Goal: Communication & Community: Answer question/provide support

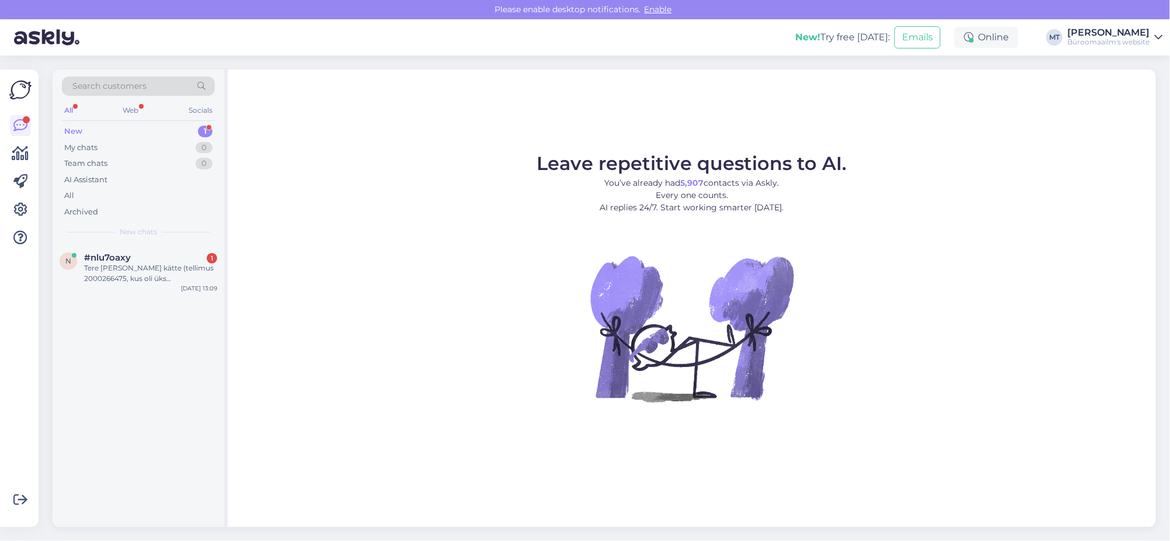
click at [76, 131] on div "New" at bounding box center [73, 132] width 18 height 12
click at [94, 273] on div "Tere [PERSON_NAME] kätte (tellimus 2000266475, kus oli üks dokumendikast katki.…" at bounding box center [150, 273] width 133 height 21
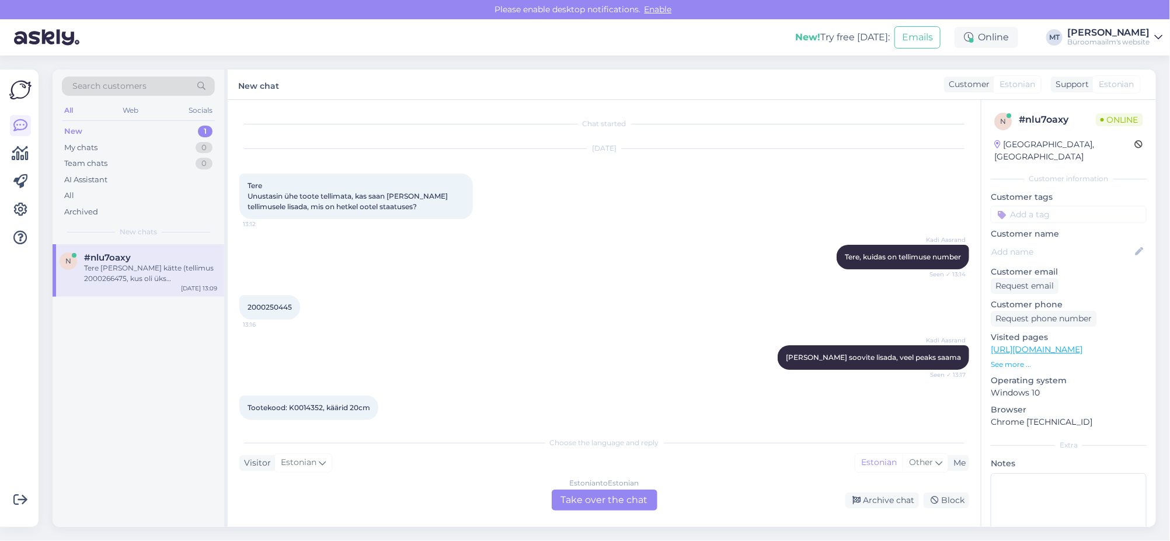
scroll to position [1845, 0]
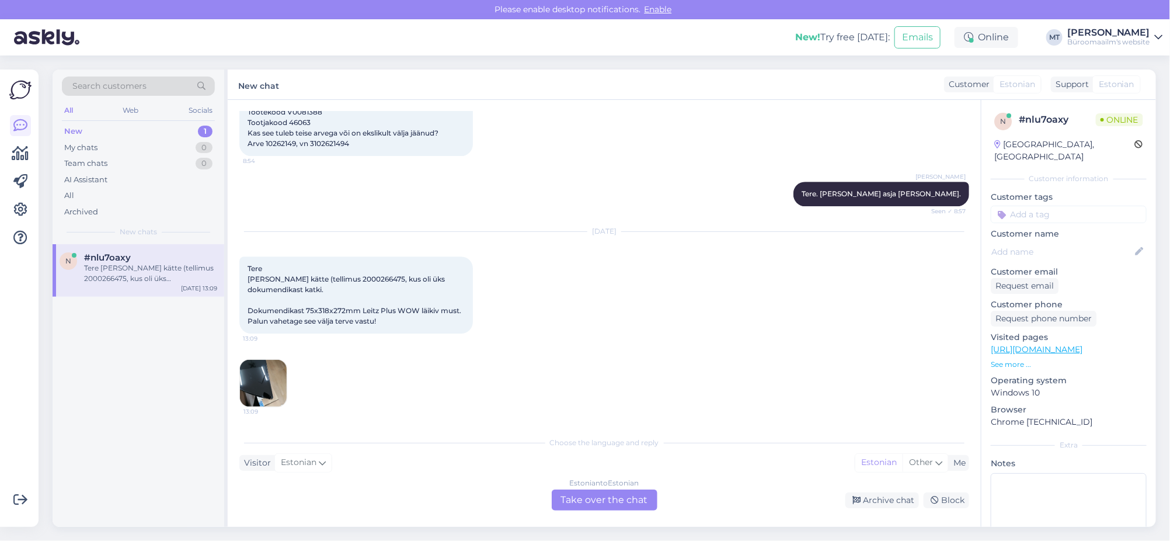
click at [269, 385] on img at bounding box center [263, 383] width 47 height 47
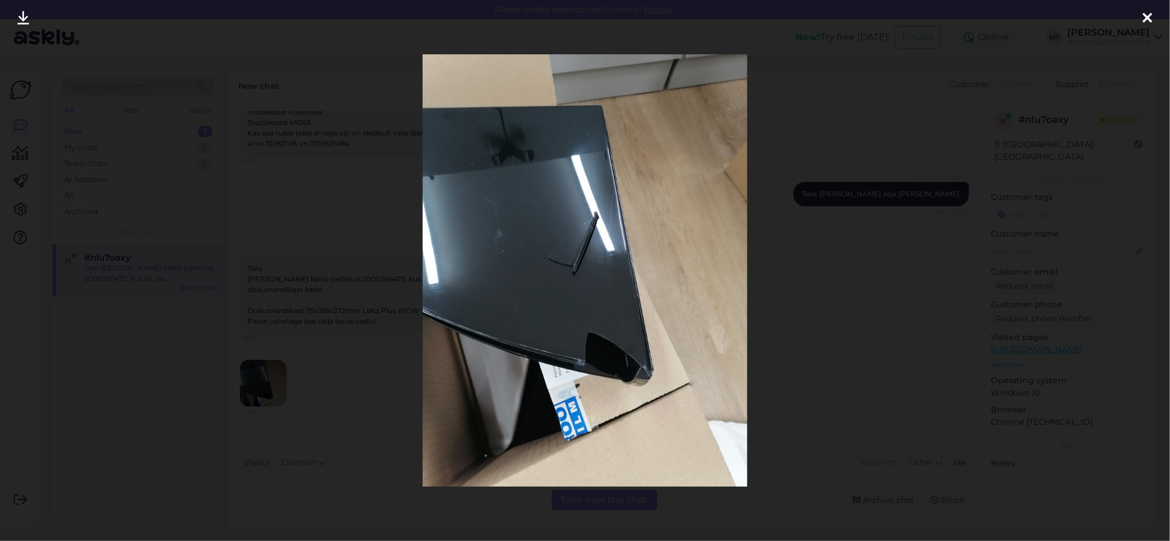
click at [1144, 16] on icon at bounding box center [1147, 18] width 9 height 15
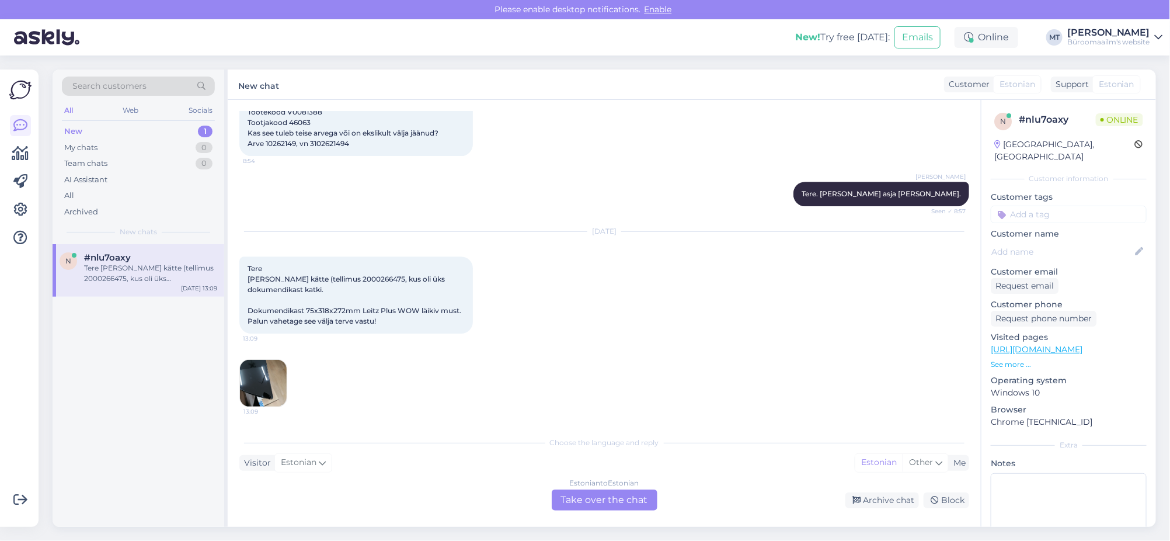
click at [357, 278] on span "Tere [PERSON_NAME] kätte (tellimus 2000266475, kus oli üks dokumendikast katki.…" at bounding box center [355, 294] width 215 height 61
copy span "2000266475"
click at [617, 500] on div "Estonian to Estonian Take over the chat" at bounding box center [605, 499] width 106 height 21
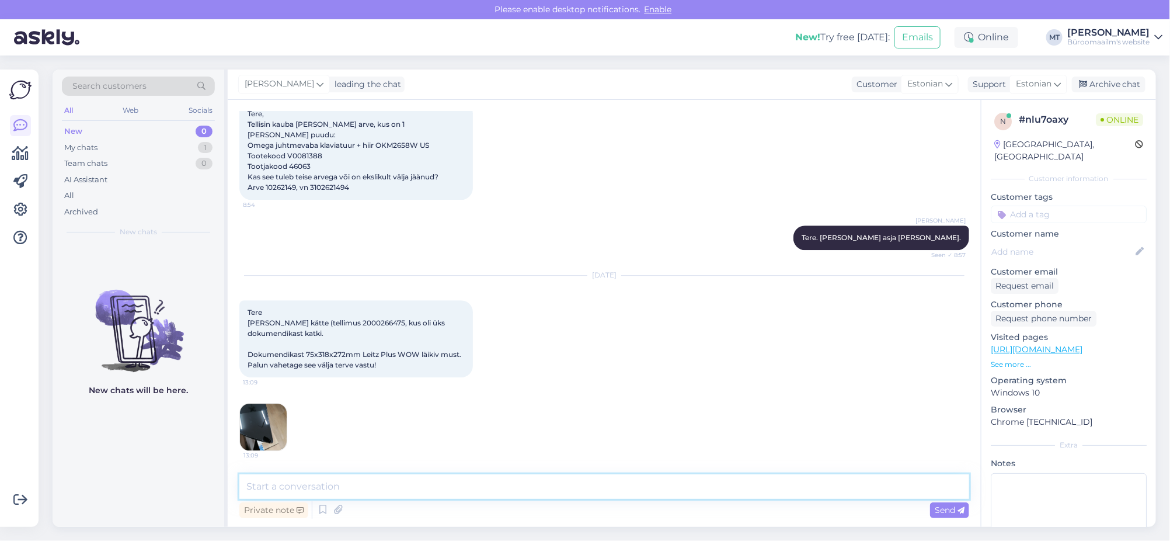
click at [305, 492] on textarea at bounding box center [604, 486] width 730 height 25
type textarea "Tere. Aitäh info eest. Vahetame toote välja."
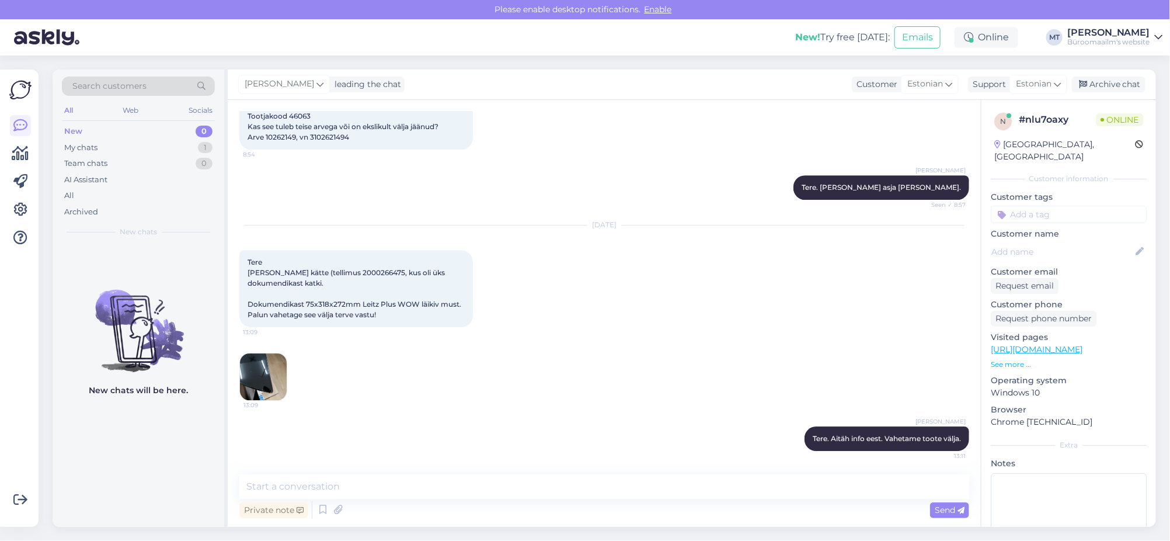
click at [357, 273] on span "Tere [PERSON_NAME] kätte (tellimus 2000266475, kus oli üks dokumendikast katki.…" at bounding box center [355, 287] width 215 height 61
copy span "2000266475"
click at [262, 394] on img at bounding box center [263, 376] width 47 height 47
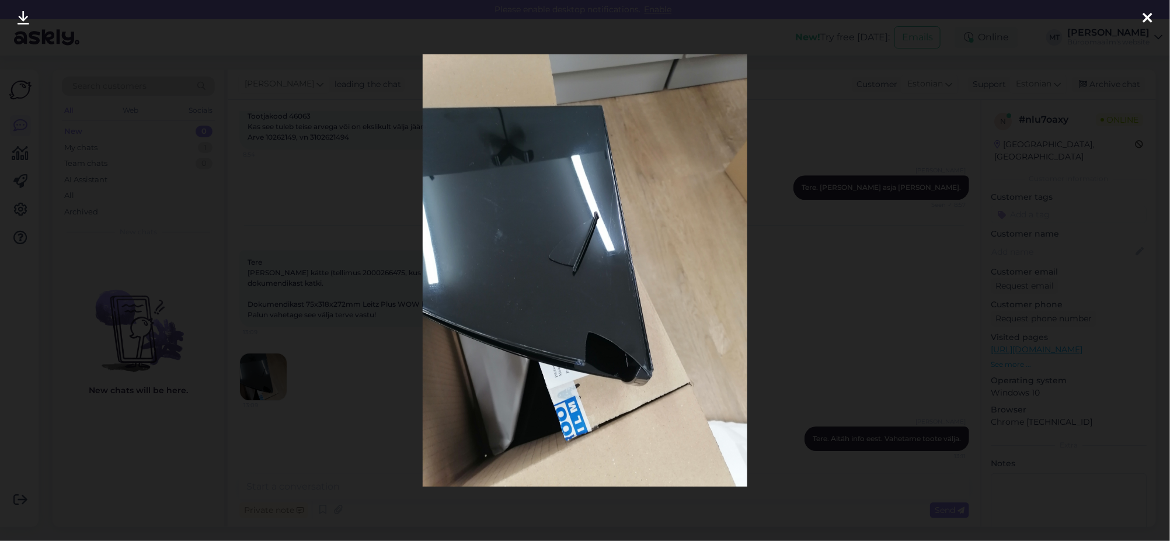
click at [1144, 14] on icon at bounding box center [1147, 18] width 9 height 15
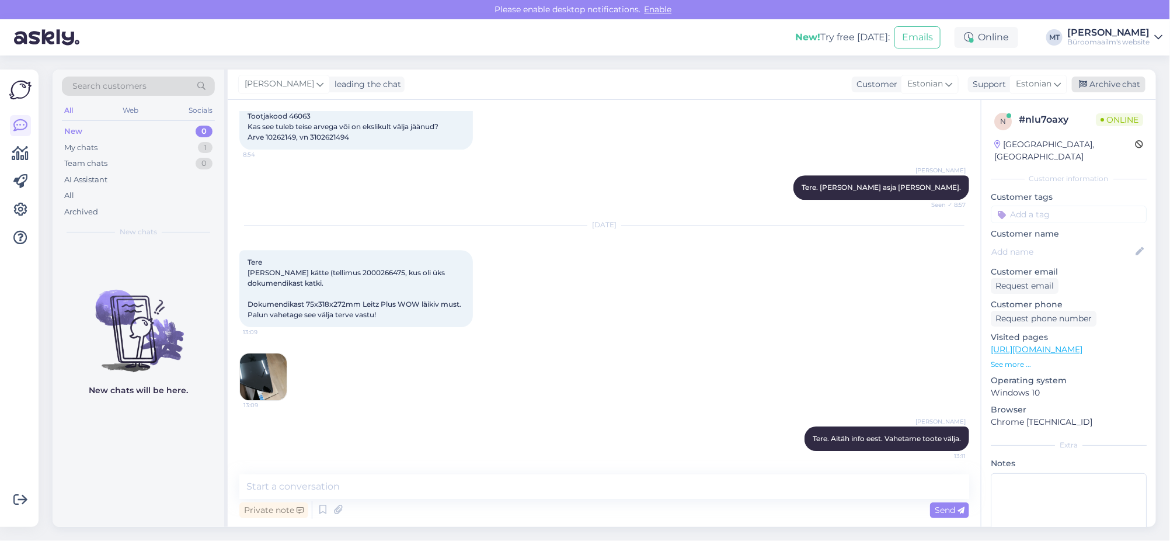
click at [1129, 81] on div "Archive chat" at bounding box center [1109, 84] width 74 height 16
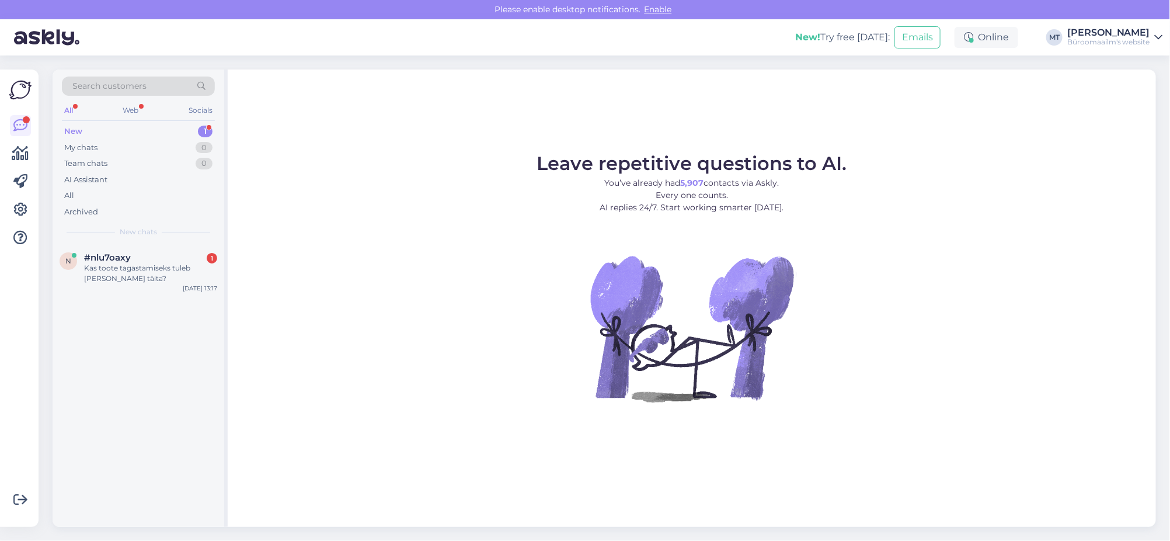
click at [78, 131] on div "New" at bounding box center [73, 132] width 18 height 12
click at [98, 267] on div "Kas toote tagastamiseks tuleb [PERSON_NAME] täita?" at bounding box center [150, 273] width 133 height 21
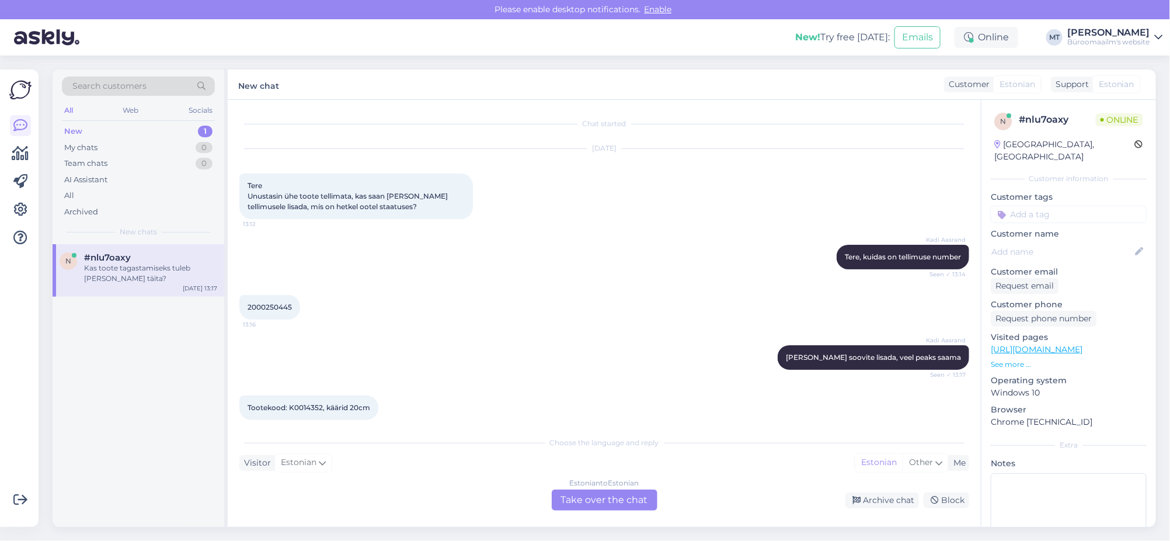
scroll to position [1946, 0]
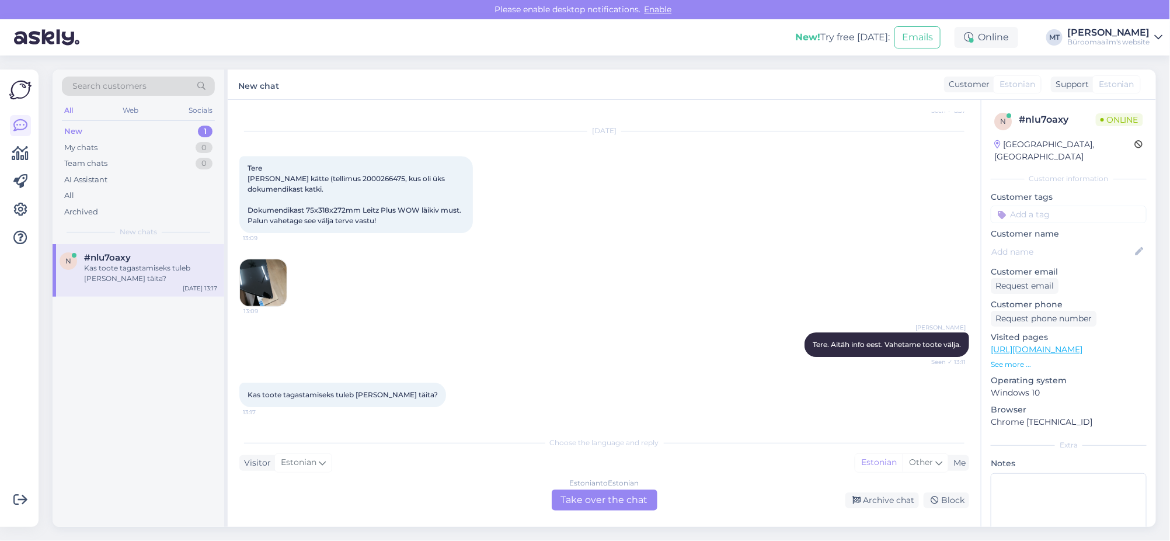
click at [596, 506] on div "Estonian to Estonian Take over the chat" at bounding box center [605, 499] width 106 height 21
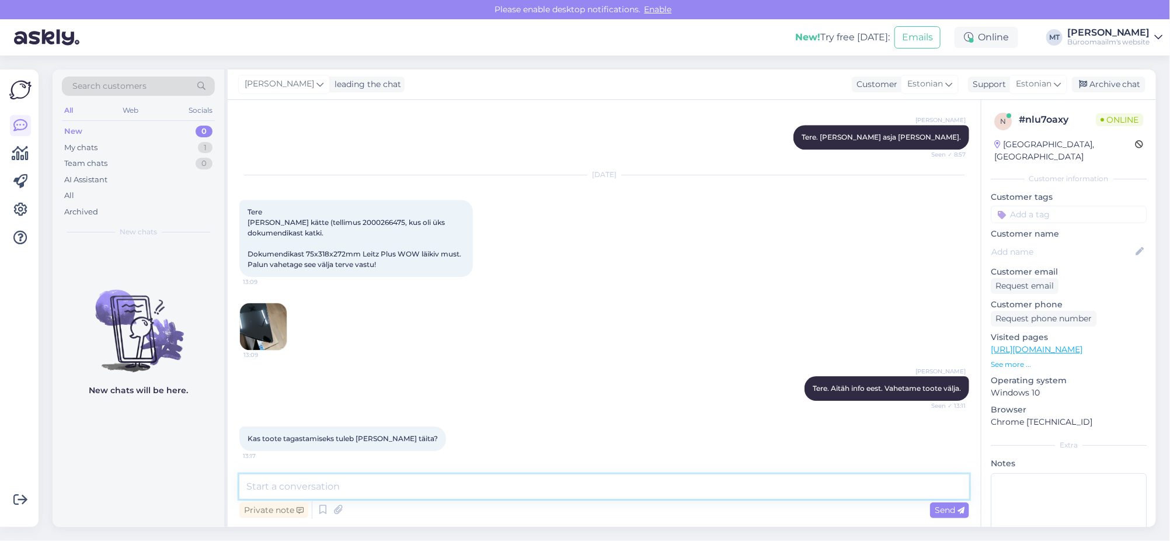
click at [316, 487] on textarea at bounding box center [604, 486] width 730 height 25
type textarea "T"
type textarea "saadan tagstuslehe"
click at [339, 513] on icon at bounding box center [338, 510] width 16 height 18
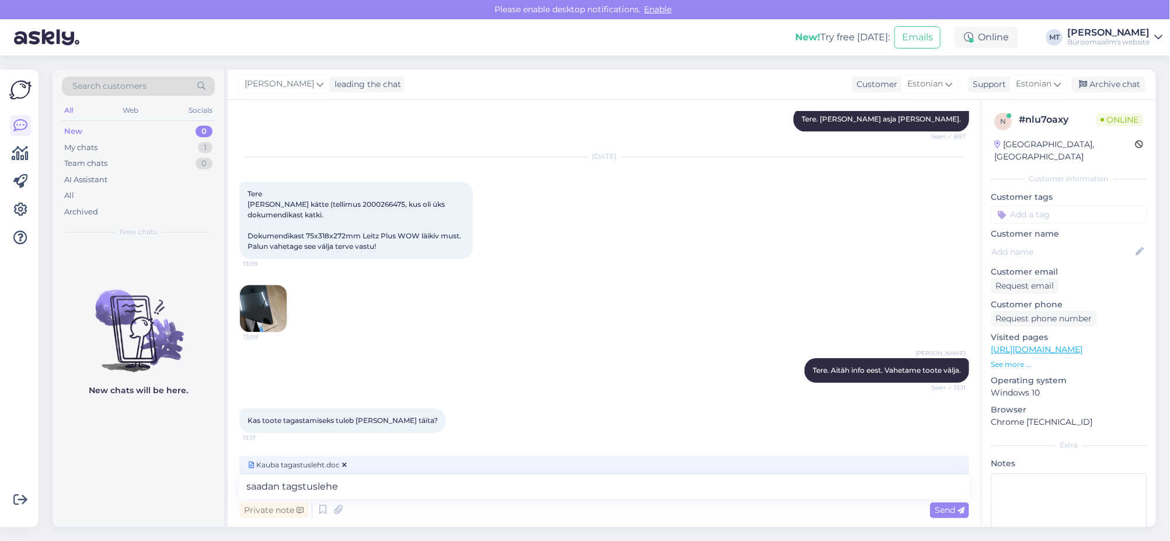
scroll to position [1920, 0]
click at [945, 511] on span "Send" at bounding box center [950, 509] width 30 height 11
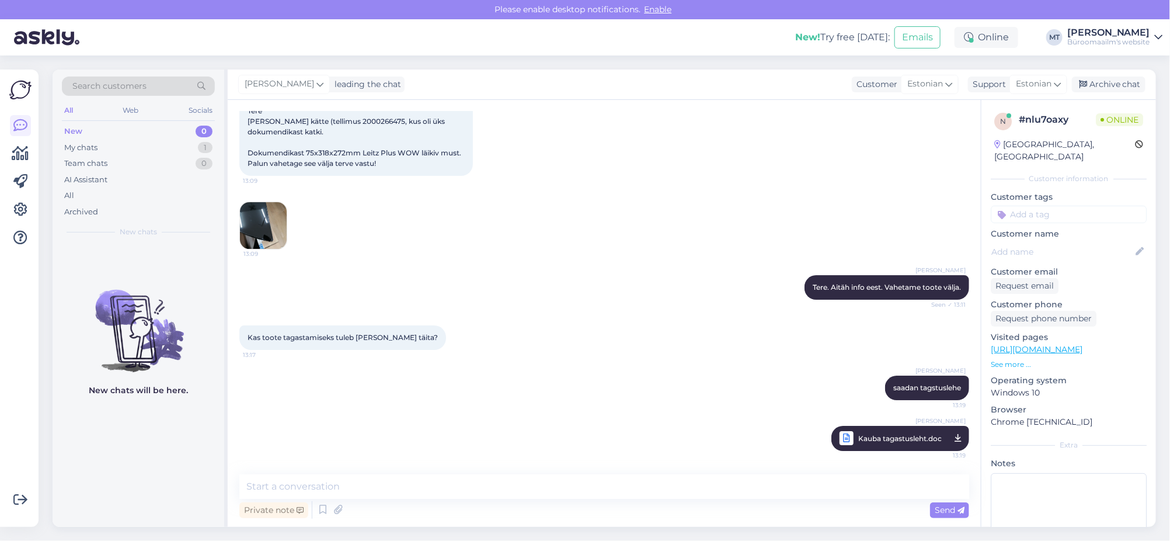
scroll to position [2003, 0]
click at [1119, 82] on div "Archive chat" at bounding box center [1109, 84] width 74 height 16
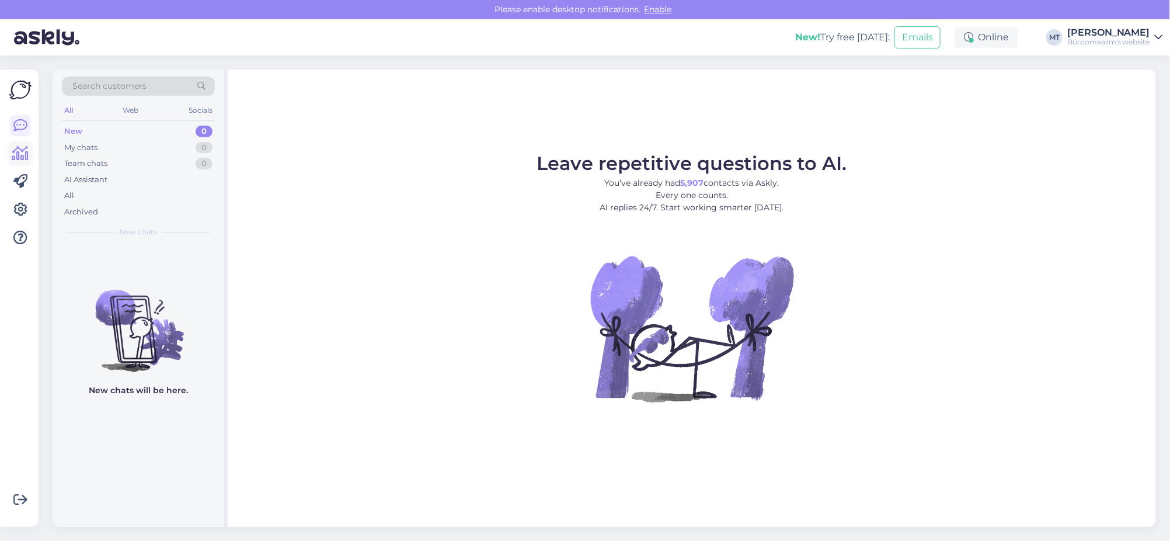
click at [23, 150] on icon at bounding box center [20, 154] width 17 height 14
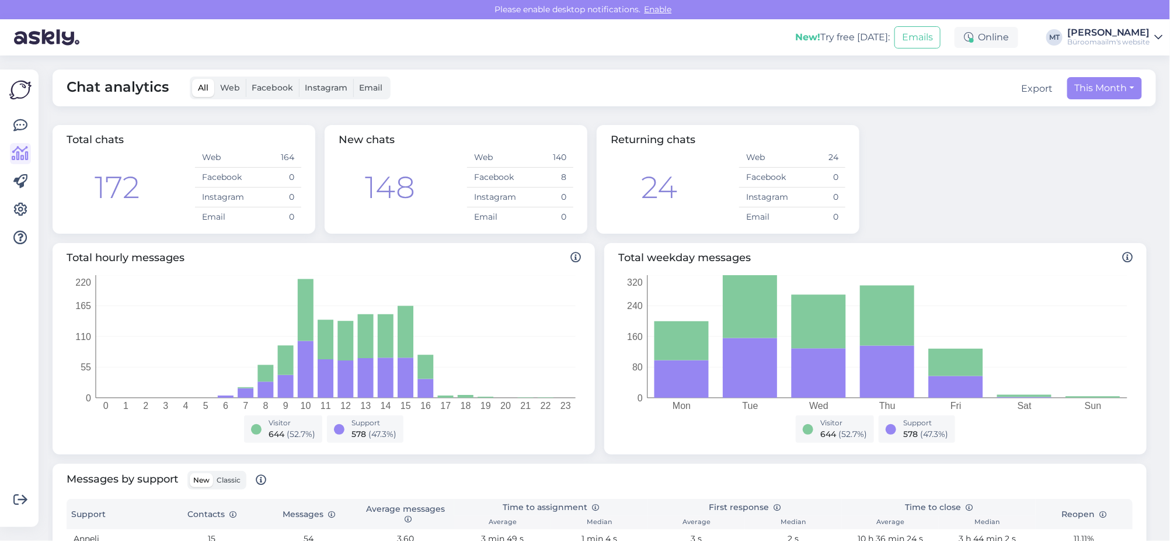
scroll to position [146, 0]
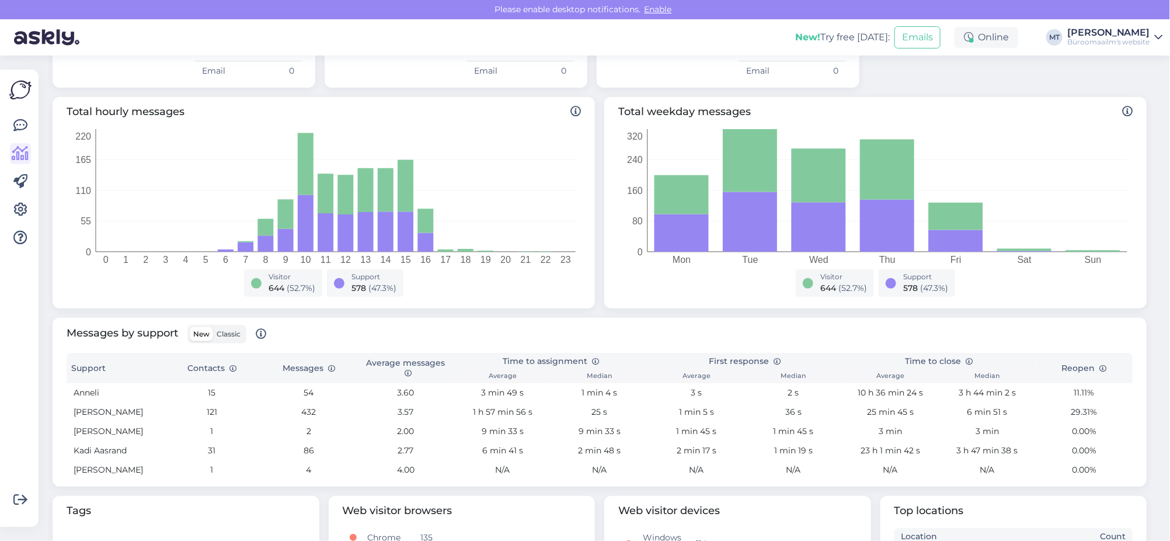
click at [229, 330] on span "Classic" at bounding box center [229, 333] width 24 height 9
click at [213, 327] on input "Classic" at bounding box center [213, 327] width 0 height 0
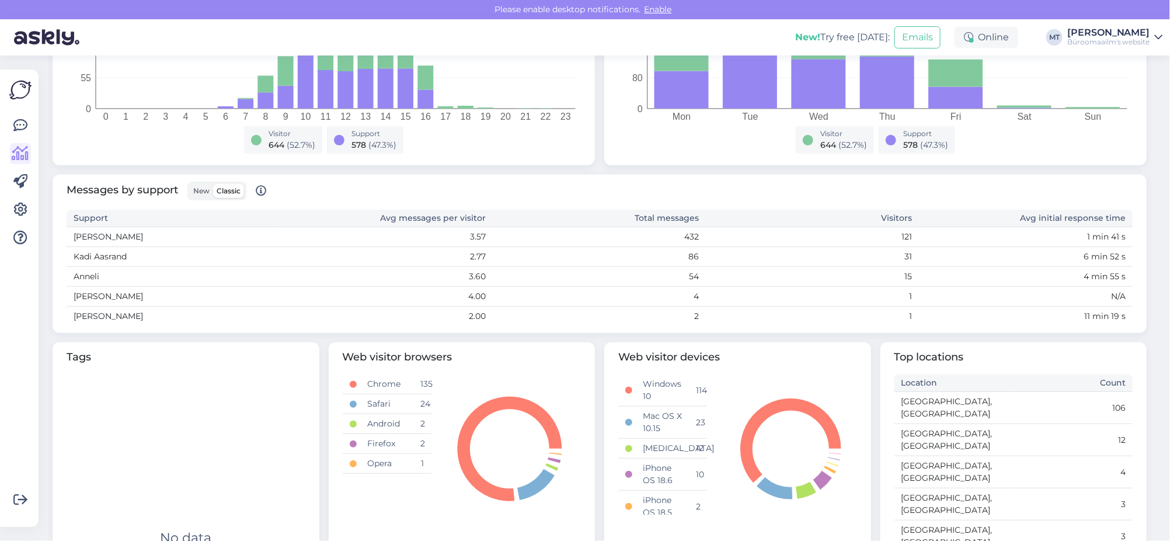
scroll to position [291, 0]
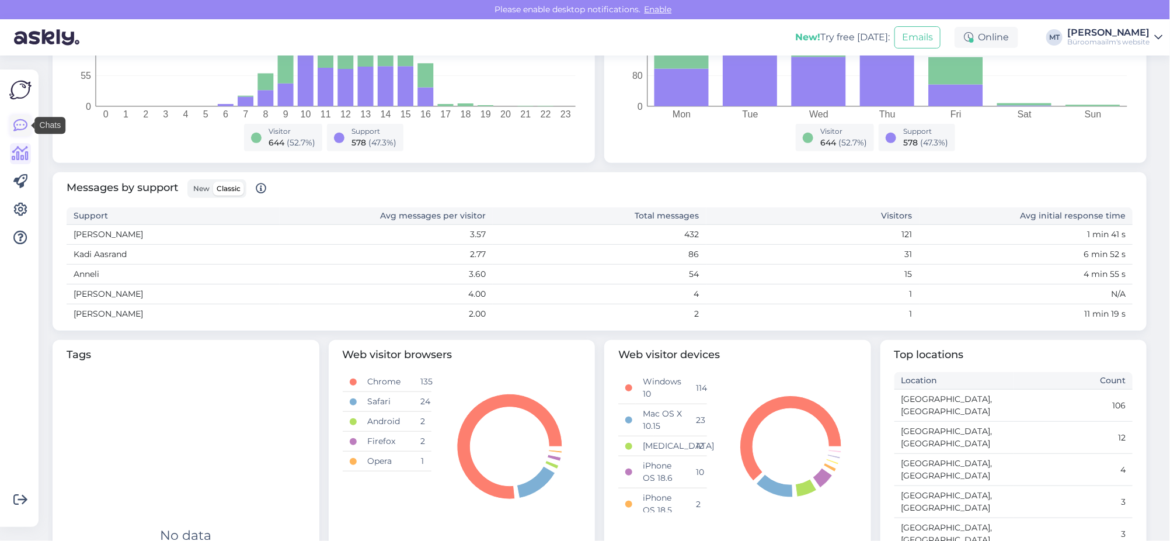
click at [18, 124] on icon at bounding box center [20, 126] width 14 height 14
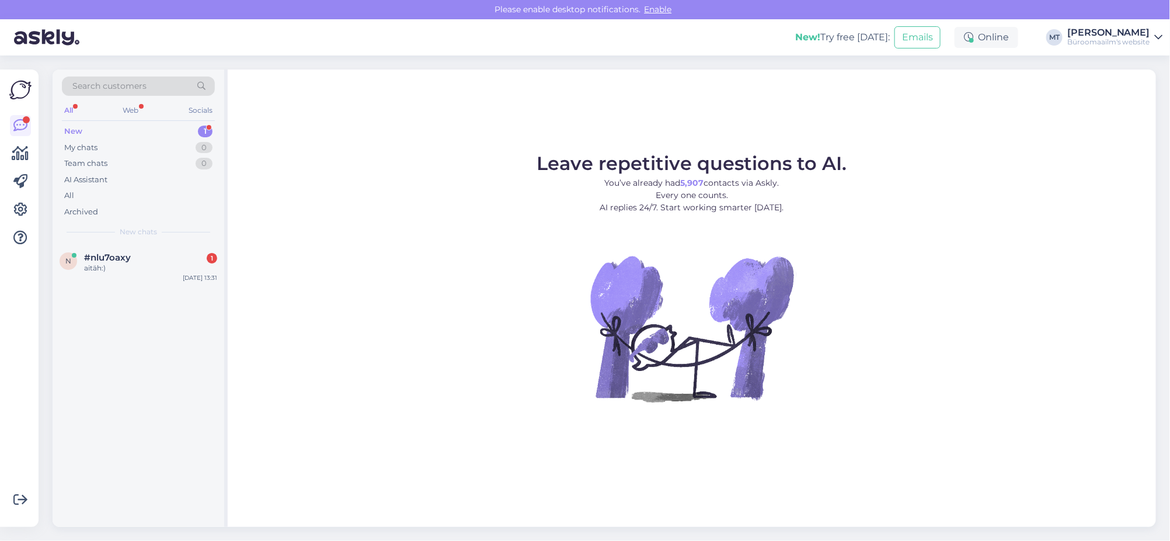
click at [68, 130] on div "New" at bounding box center [73, 132] width 18 height 12
click at [77, 258] on div "n #nlu7oaxy 1 aitäh:)" at bounding box center [139, 262] width 158 height 21
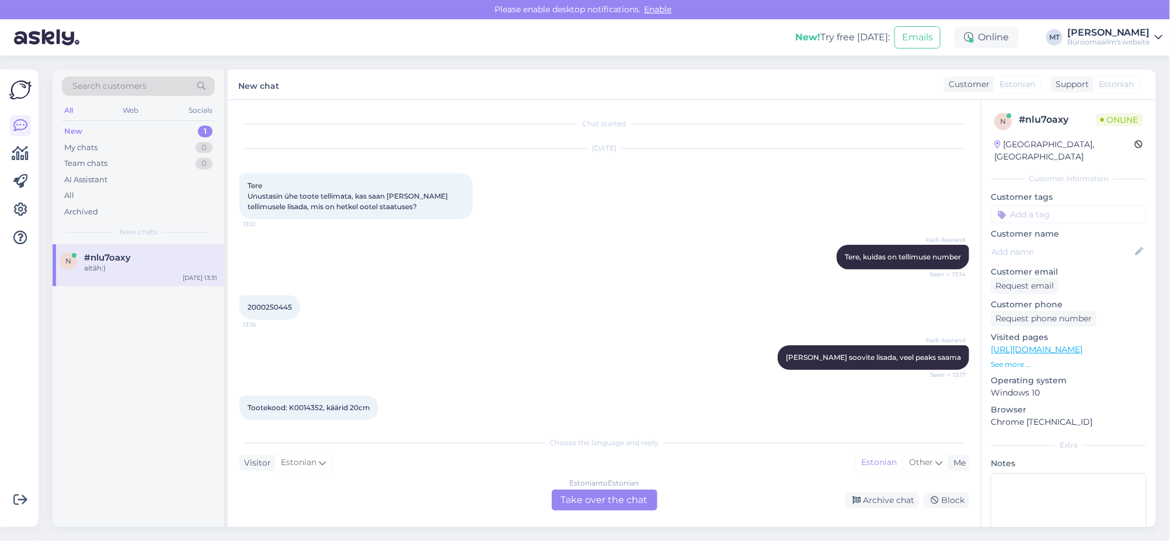
scroll to position [2097, 0]
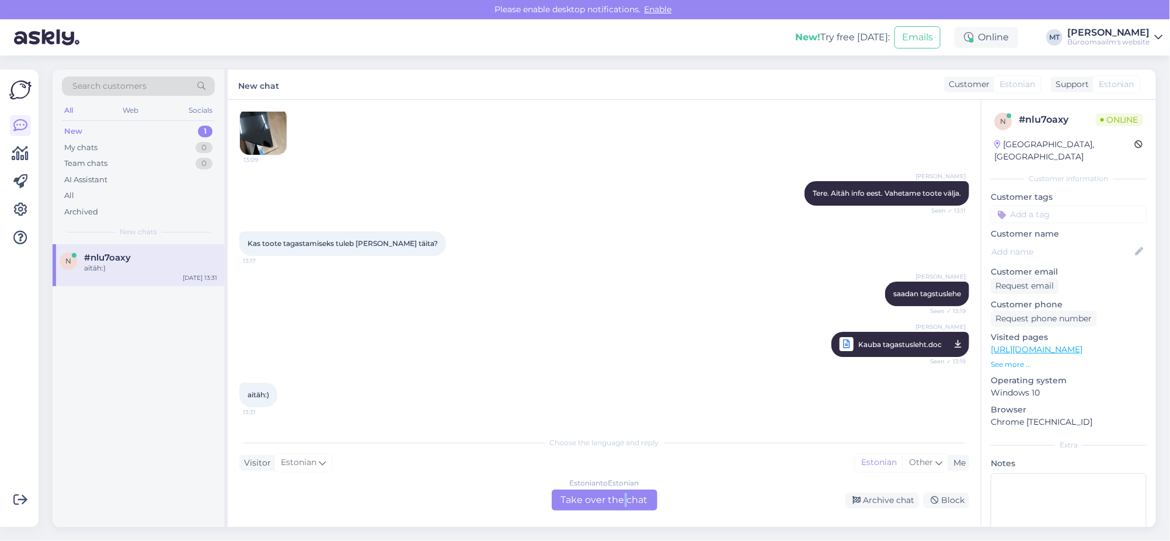
click at [625, 493] on div "Estonian to Estonian Take over the chat" at bounding box center [605, 499] width 106 height 21
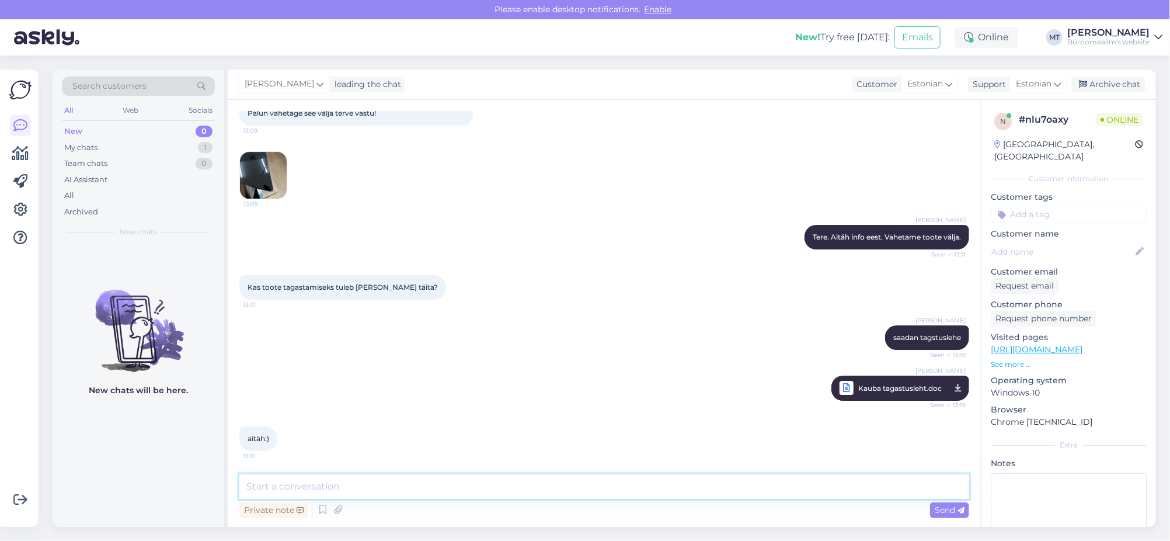
click at [355, 481] on textarea at bounding box center [604, 486] width 730 height 25
type textarea "Aitäh."
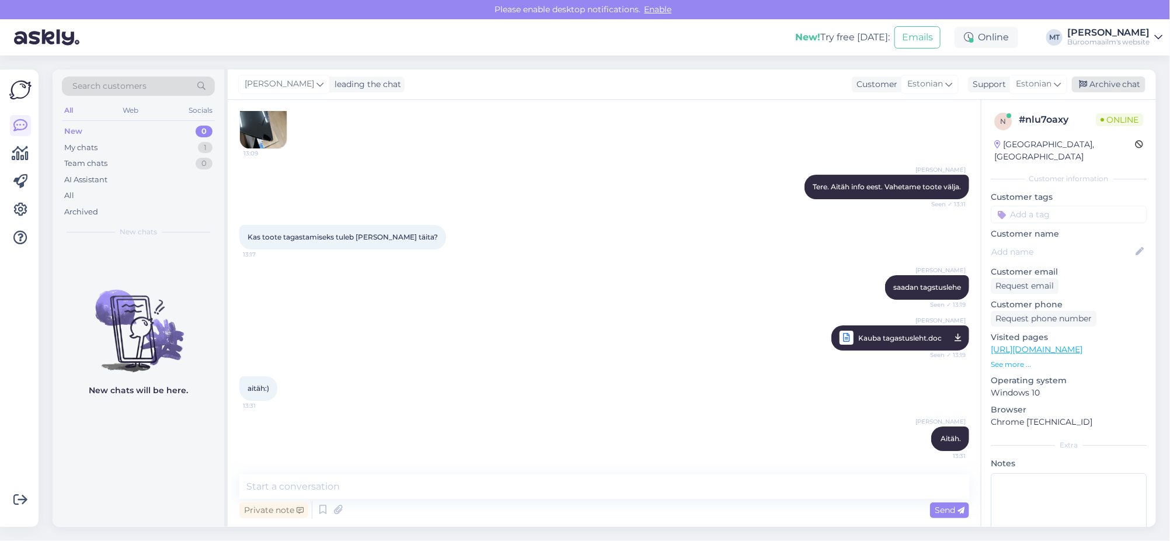
click at [1116, 78] on div "Archive chat" at bounding box center [1109, 84] width 74 height 16
